Goal: Information Seeking & Learning: Find specific fact

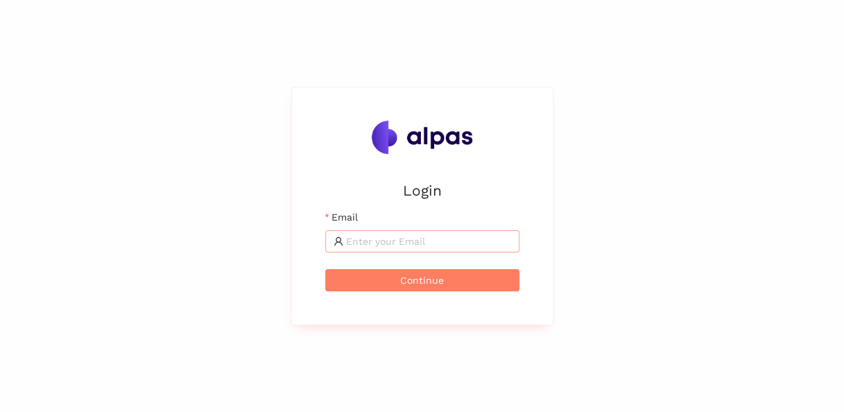
click at [425, 244] on input "Email" at bounding box center [428, 241] width 165 height 15
type input "karina.stival@landisgyr.com"
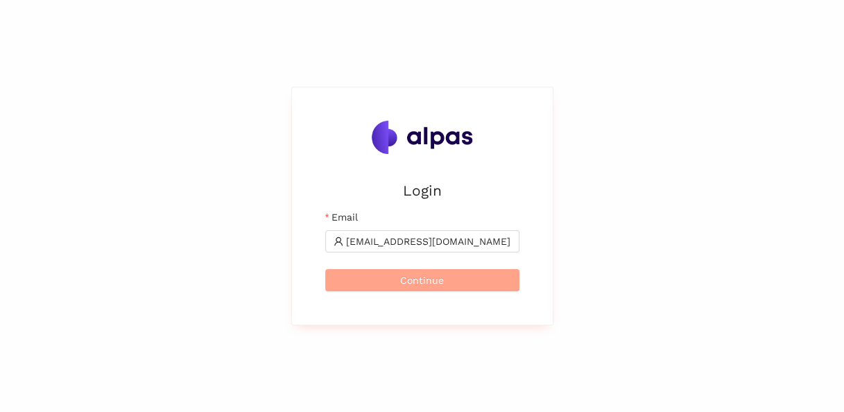
click at [425, 283] on span "Continue" at bounding box center [422, 280] width 44 height 15
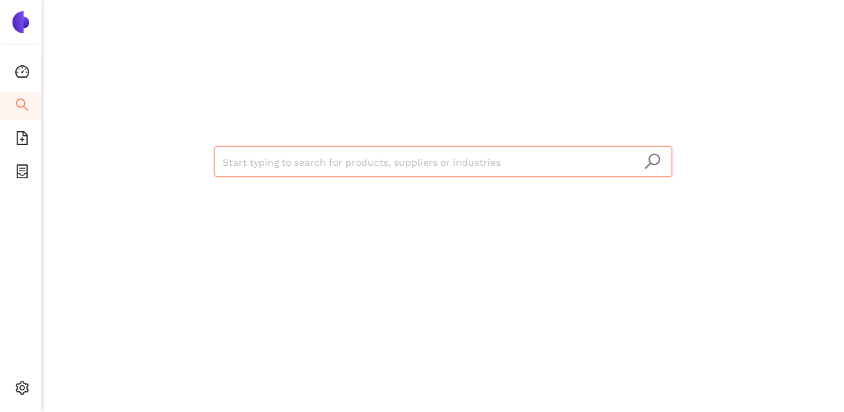
click at [351, 151] on input "search" at bounding box center [443, 162] width 441 height 31
paste input "[PERSON_NAME] FIXATION"
type input "[PERSON_NAME] FIXATION"
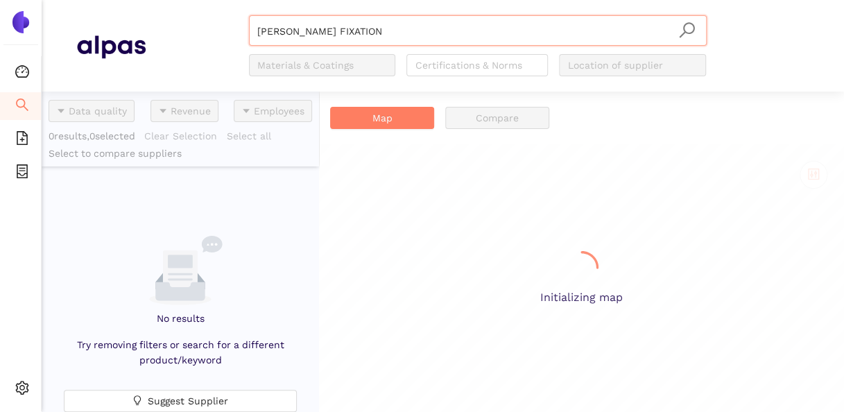
scroll to position [309, 266]
click at [398, 29] on input "[PERSON_NAME] FIXATION" at bounding box center [477, 31] width 441 height 31
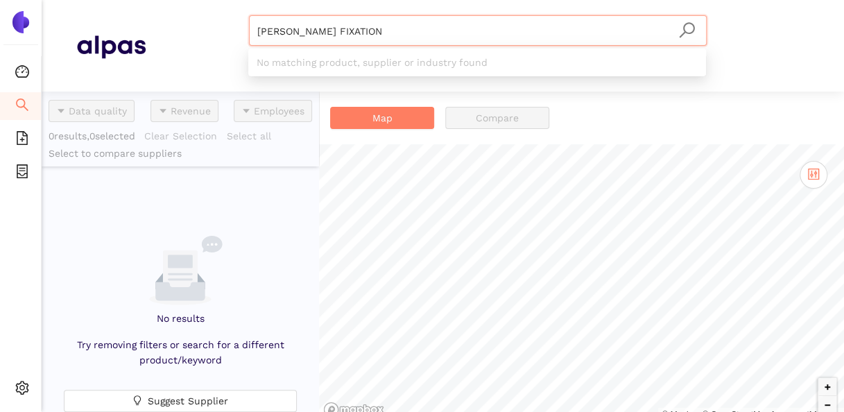
drag, startPoint x: 398, startPoint y: 30, endPoint x: 232, endPoint y: 55, distance: 167.7
click at [223, 51] on div "EMILE MAURIN FIXATION Materials & Coatings Certifications & Norms Location of s…" at bounding box center [478, 45] width 664 height 61
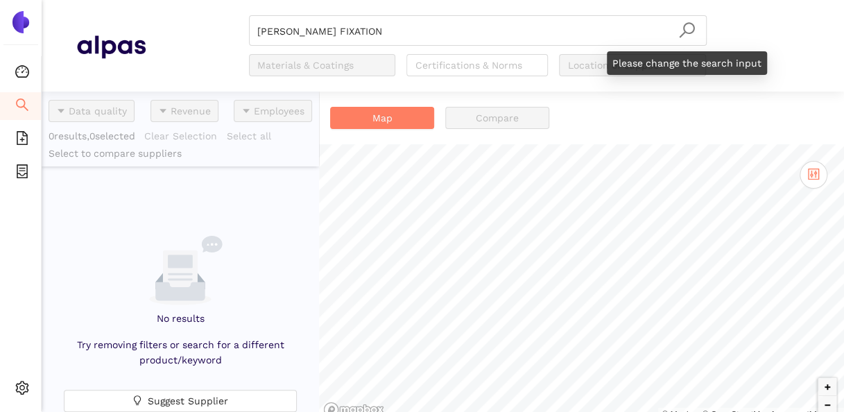
click at [689, 29] on icon "search" at bounding box center [687, 30] width 17 height 17
click at [688, 28] on icon "search" at bounding box center [687, 30] width 17 height 17
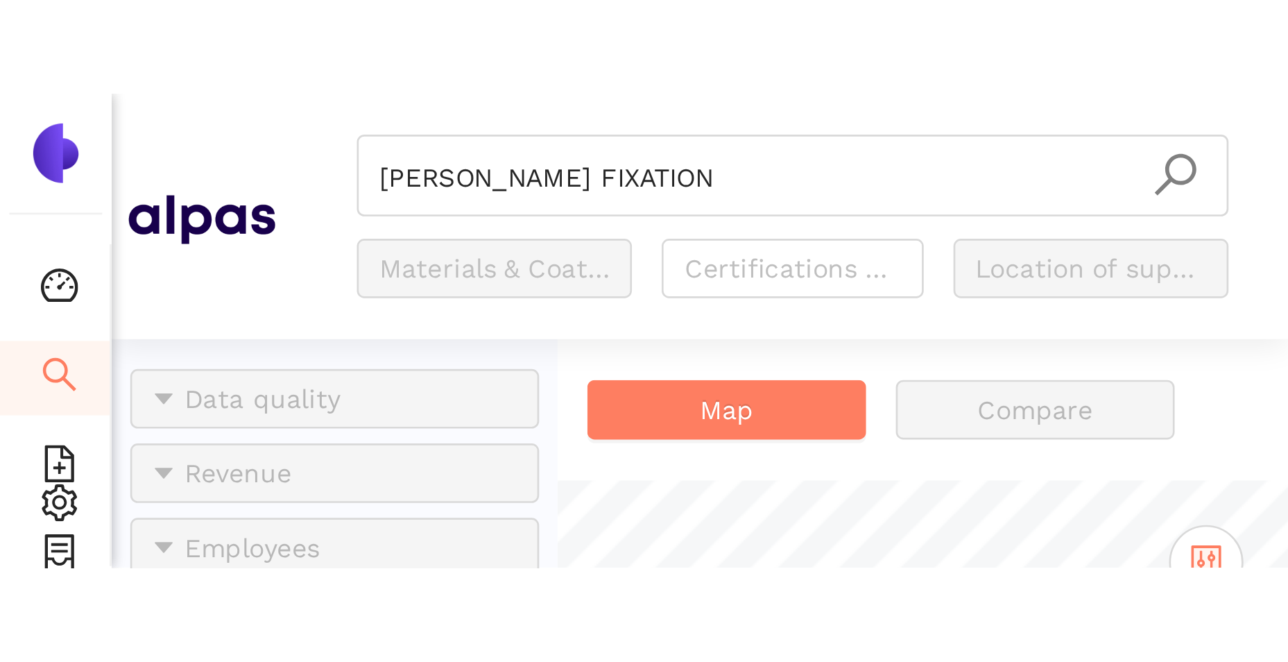
scroll to position [560, 267]
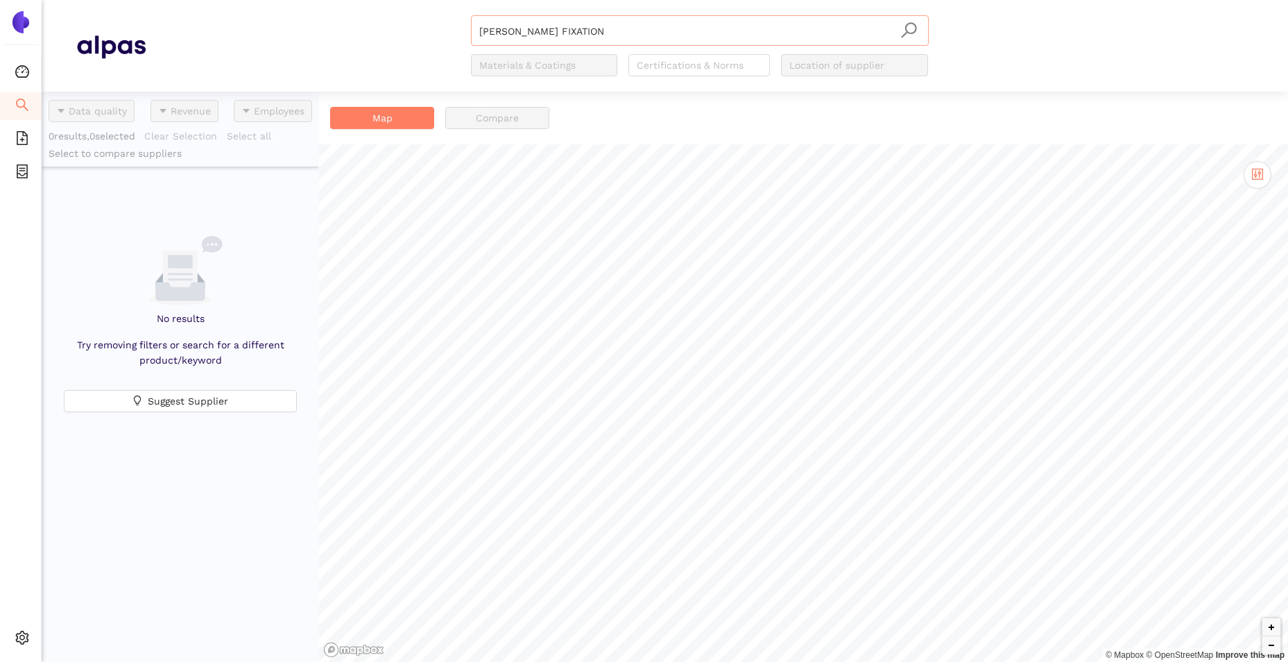
drag, startPoint x: 616, startPoint y: 40, endPoint x: 613, endPoint y: 33, distance: 7.8
click at [615, 37] on input "EMILE MAURIN FIXATION" at bounding box center [699, 31] width 441 height 31
click at [642, 19] on input "EMILE MAURIN FIXATION" at bounding box center [699, 31] width 441 height 31
drag, startPoint x: 575, startPoint y: 35, endPoint x: 341, endPoint y: 21, distance: 234.9
click at [341, 21] on div "EMILE MAURIN FIXATION Materials & Coatings Certifications & Norms Location of s…" at bounding box center [700, 45] width 1108 height 61
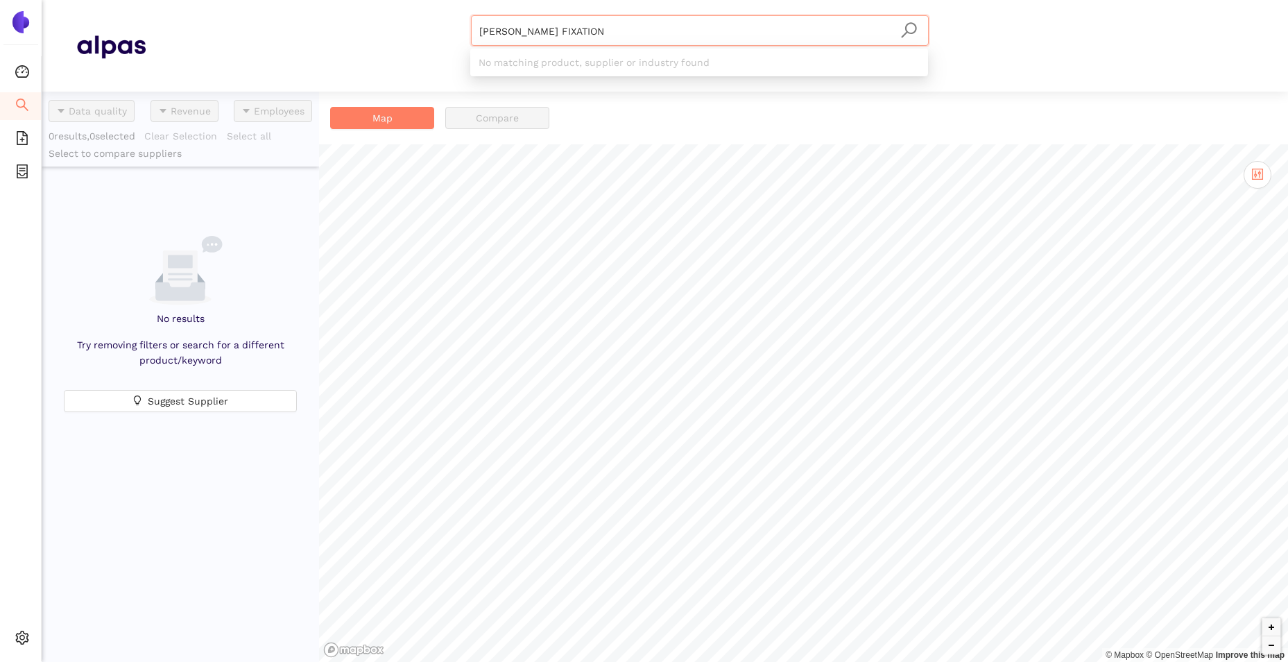
paste input "Vioral S.A."
click at [844, 24] on icon "search" at bounding box center [908, 29] width 15 height 15
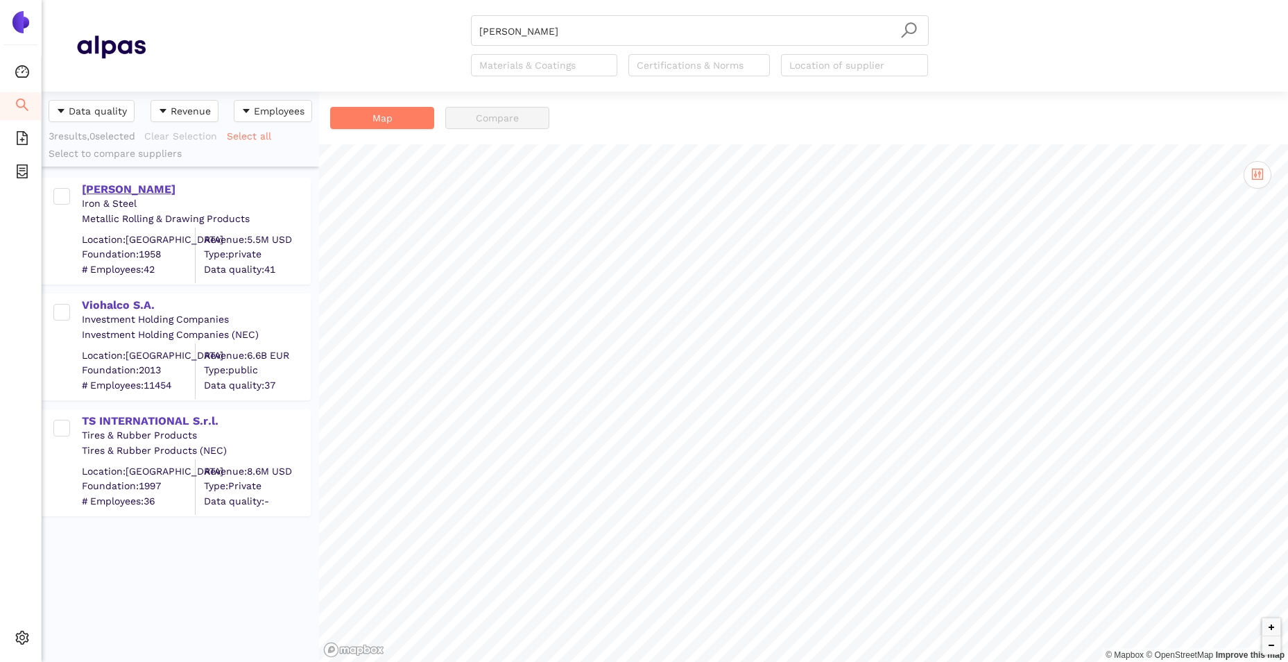
click at [100, 187] on div "Vioral S.A." at bounding box center [196, 189] width 228 height 15
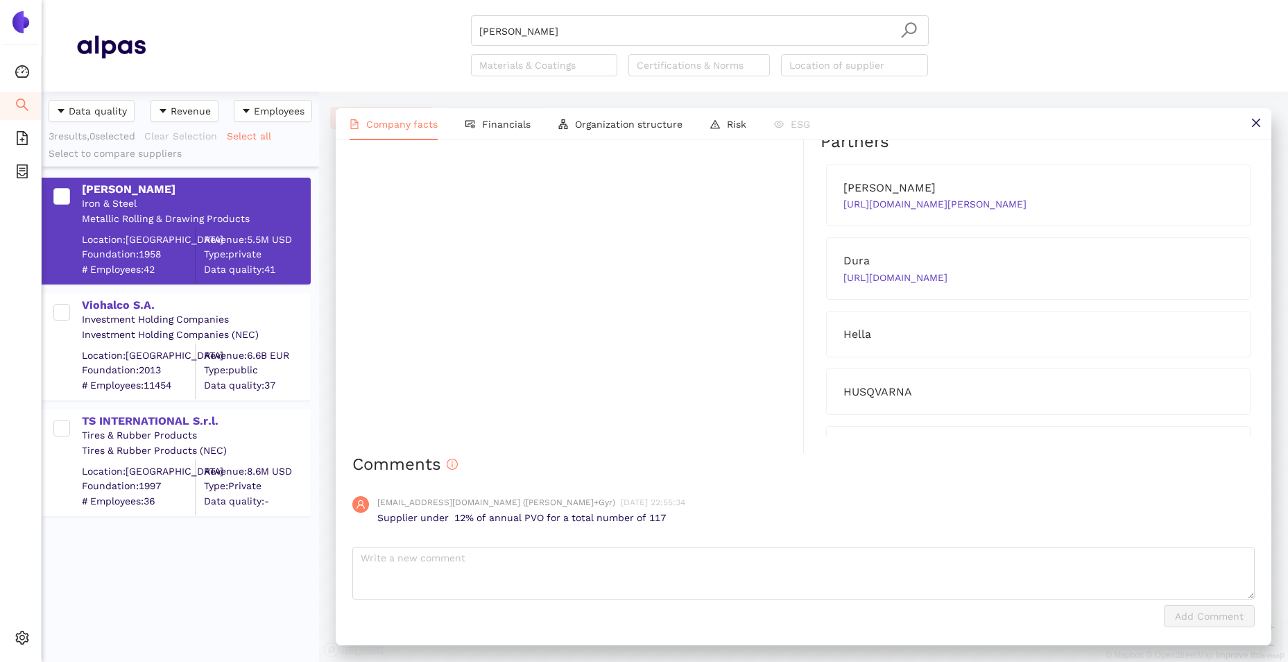
scroll to position [1280, 0]
drag, startPoint x: 561, startPoint y: 509, endPoint x: 708, endPoint y: 525, distance: 147.2
click at [703, 411] on div "karina.stival@landisgyr.com (Landis+Gyr) 31/07/2023, 22:55:34 Supplier under 12…" at bounding box center [803, 510] width 903 height 51
click at [708, 411] on div "karina.stival@landisgyr.com (Landis+Gyr) 31/07/2023, 22:55:34 Supplier under 12…" at bounding box center [803, 510] width 903 height 51
drag, startPoint x: 572, startPoint y: 28, endPoint x: 544, endPoint y: 24, distance: 28.2
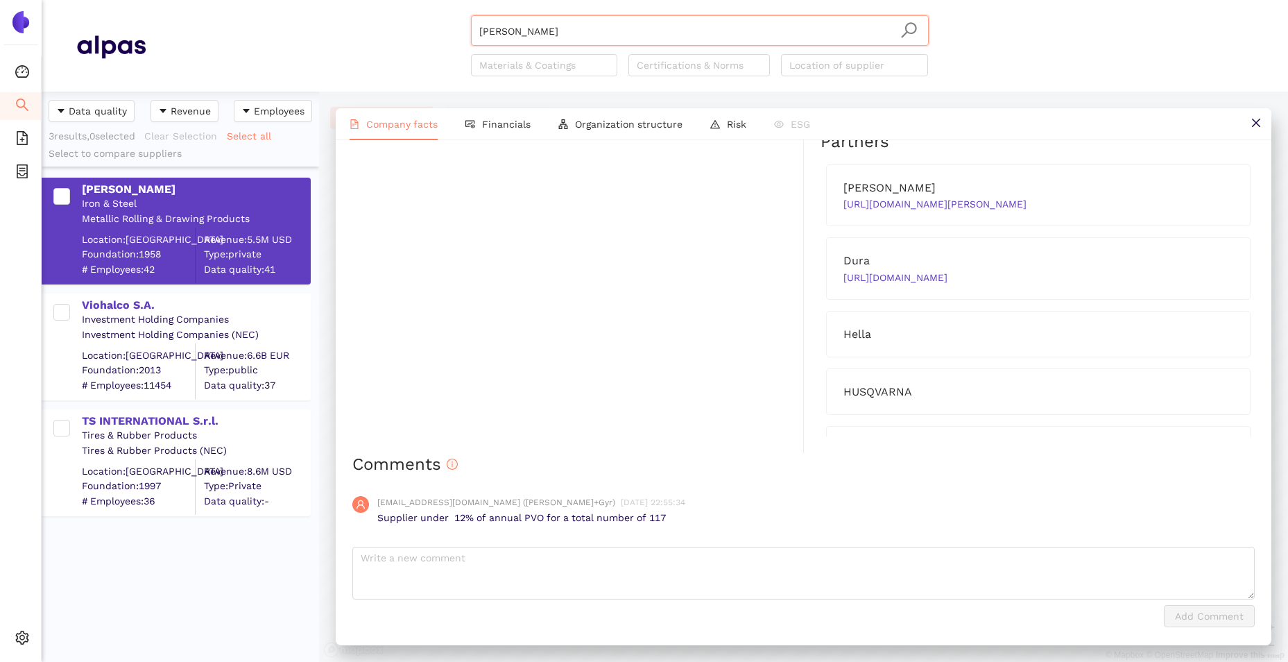
click at [568, 28] on input "Vioral S.A." at bounding box center [699, 31] width 441 height 31
drag, startPoint x: 533, startPoint y: 22, endPoint x: 420, endPoint y: 15, distance: 112.6
click at [420, 15] on header "Vioral S.A. Materials & Coatings Certifications & Norms Location of supplier" at bounding box center [665, 46] width 1247 height 92
paste input "Cloud Network Technology Singapore Pte., Ltd"
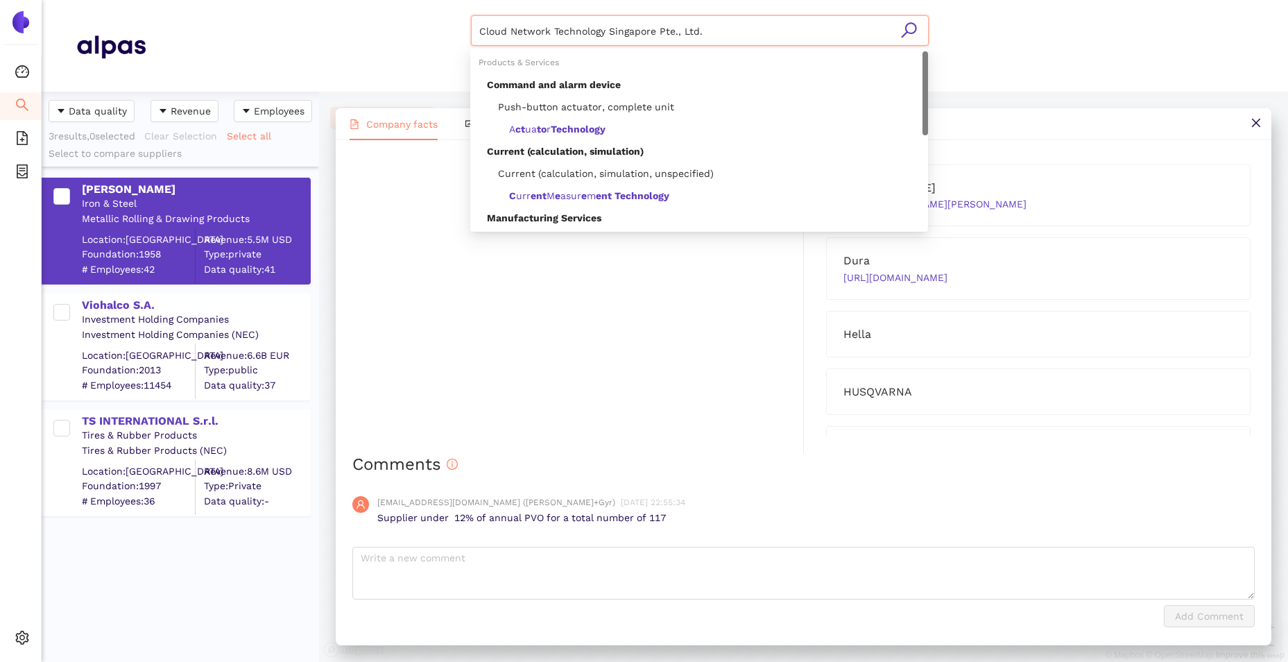
type input "Cloud Network Technology Singapore Pte., Ltd."
click at [844, 25] on icon "search" at bounding box center [909, 30] width 17 height 17
